Goal: Task Accomplishment & Management: Manage account settings

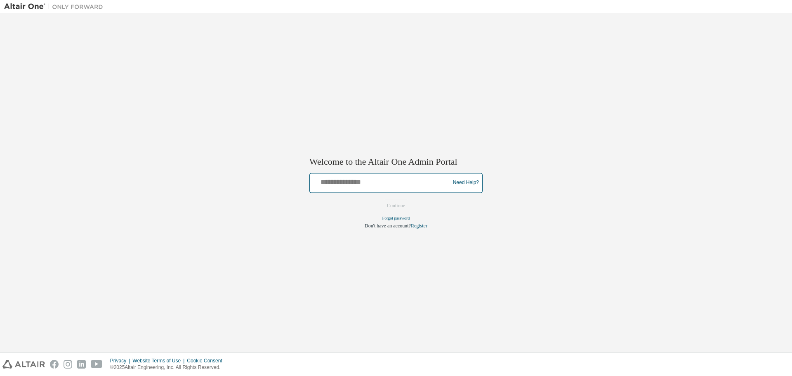
click at [352, 181] on input "text" at bounding box center [381, 181] width 136 height 12
type input "**********"
click at [386, 204] on button "Continue" at bounding box center [395, 205] width 35 height 12
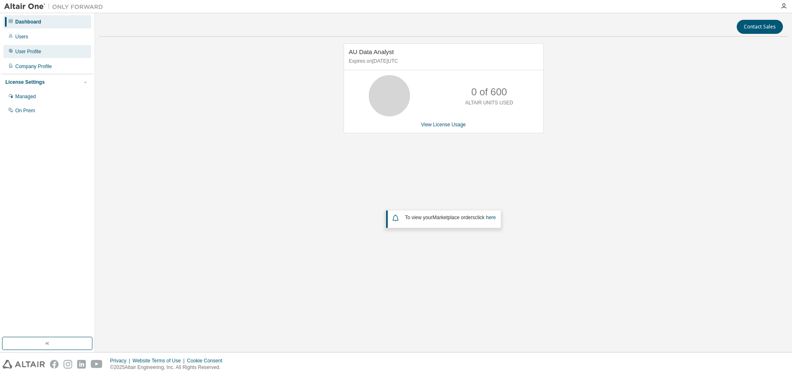
click at [37, 54] on div "User Profile" at bounding box center [28, 51] width 26 height 7
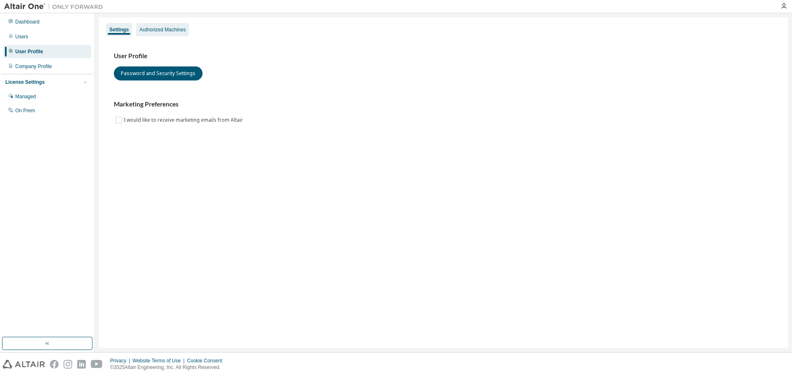
click at [168, 26] on div "Authorized Machines" at bounding box center [162, 29] width 46 height 7
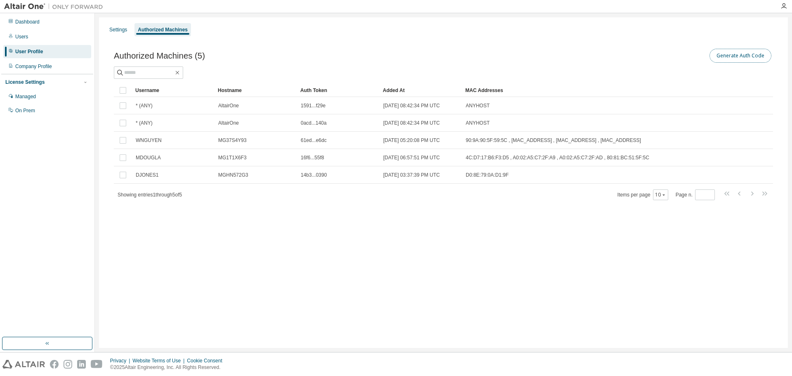
click at [716, 56] on button "Generate Auth Code" at bounding box center [740, 56] width 62 height 14
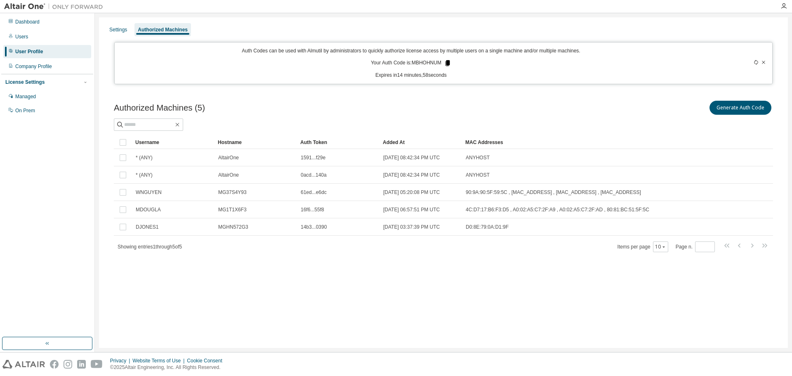
click at [449, 61] on icon at bounding box center [447, 63] width 5 height 6
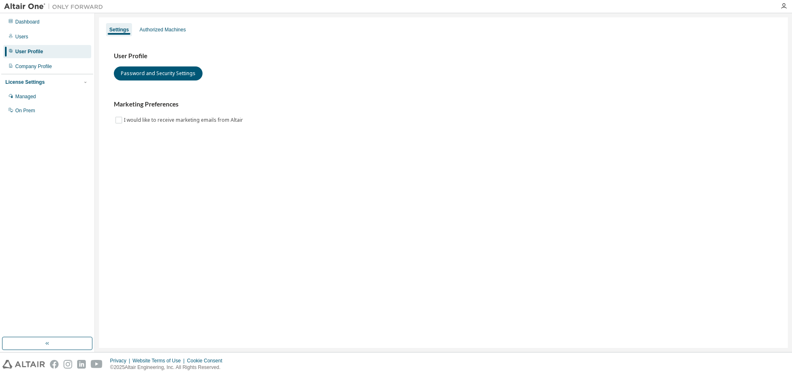
click at [151, 19] on div "Settings Authorized Machines User Profile Password and Security Settings Market…" at bounding box center [443, 182] width 689 height 330
click at [152, 25] on div "Authorized Machines" at bounding box center [162, 29] width 53 height 13
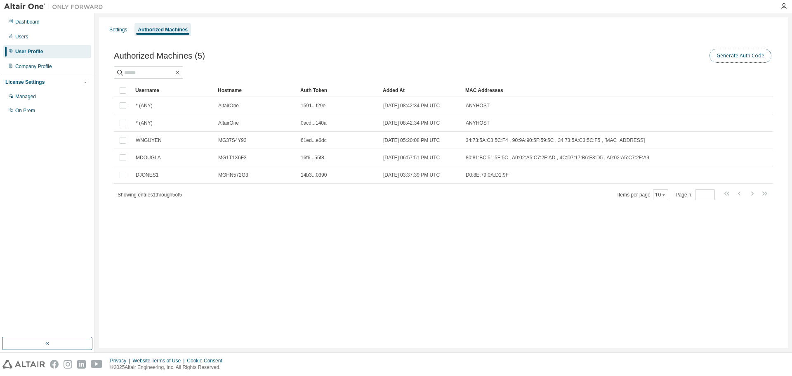
click at [728, 56] on button "Generate Auth Code" at bounding box center [740, 56] width 62 height 14
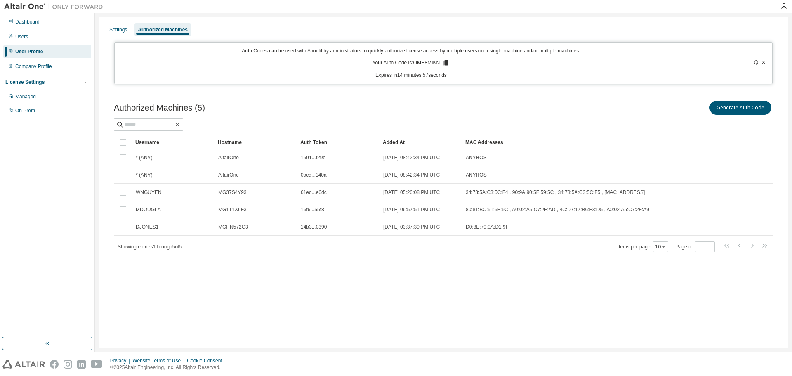
click at [446, 61] on icon at bounding box center [446, 63] width 5 height 6
